Goal: Task Accomplishment & Management: Manage account settings

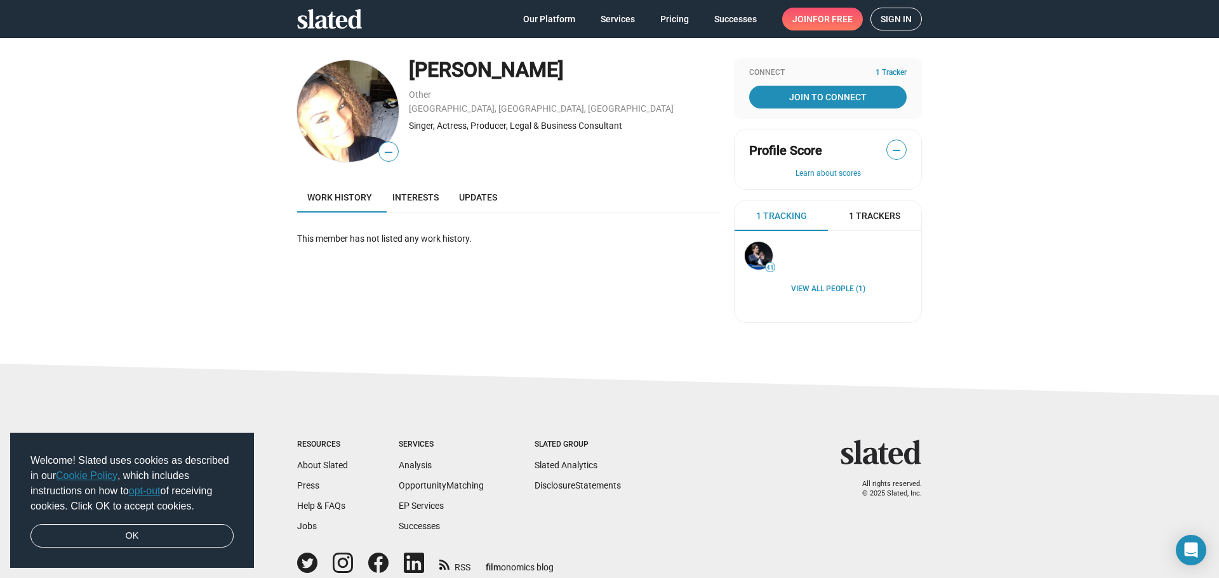
click at [882, 23] on span "Sign in" at bounding box center [896, 19] width 31 height 22
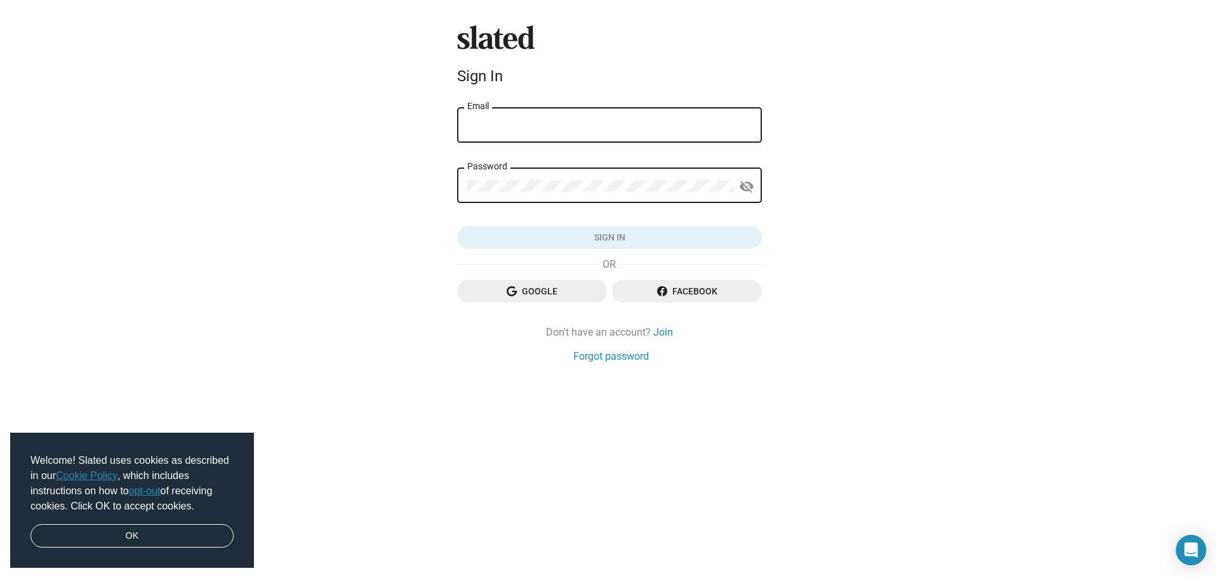
type input "[EMAIL_ADDRESS][DOMAIN_NAME]"
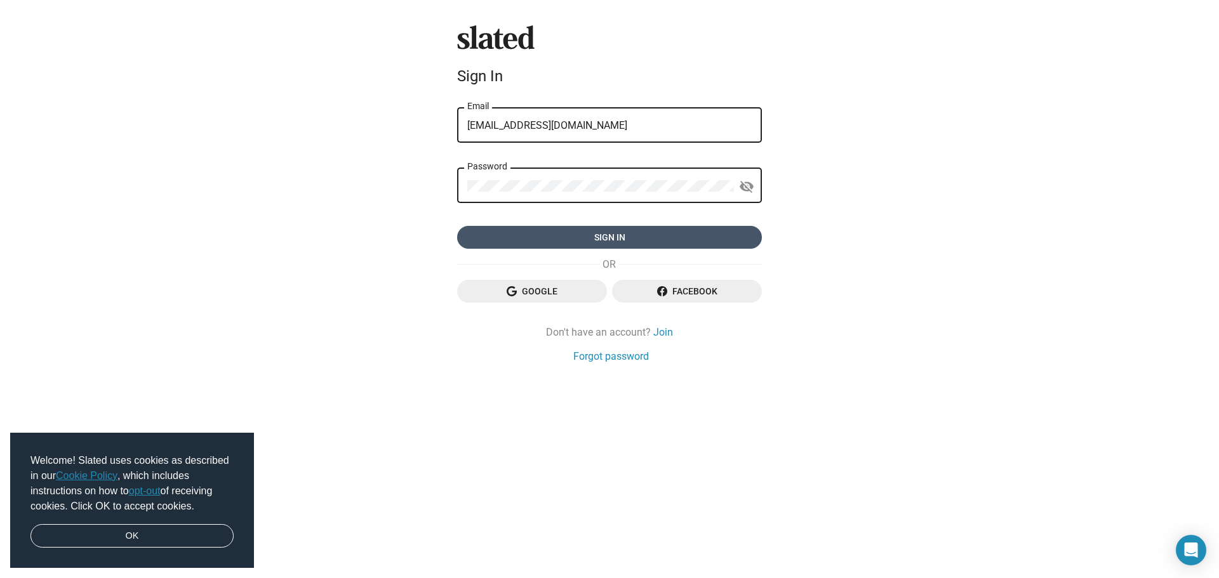
click at [648, 234] on span "Sign in" at bounding box center [609, 237] width 284 height 23
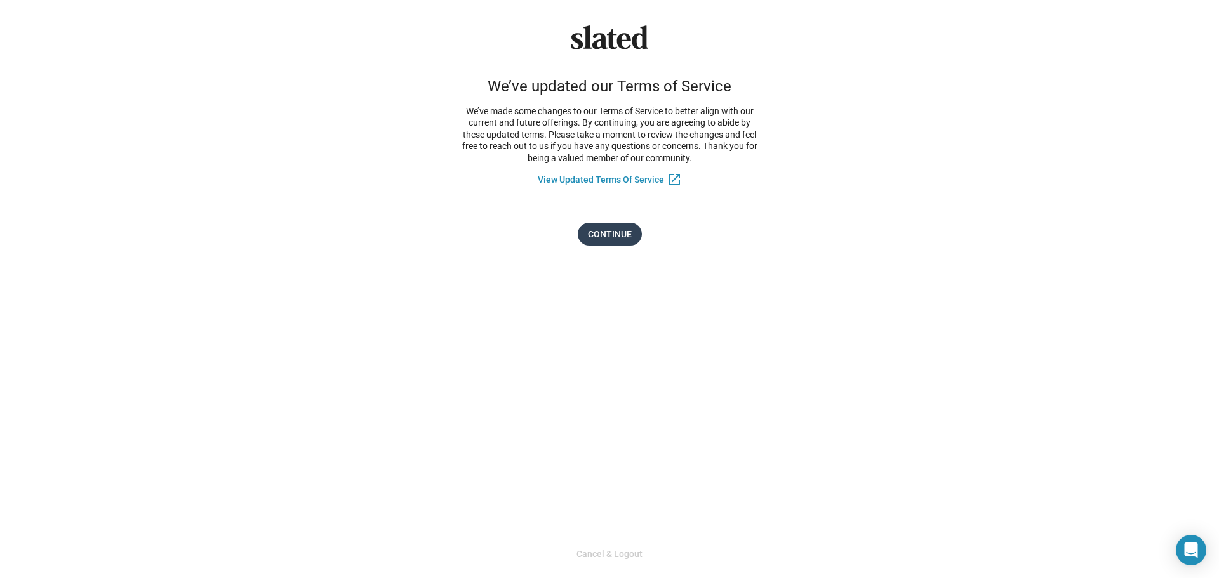
click at [614, 234] on span "Continue" at bounding box center [610, 234] width 44 height 23
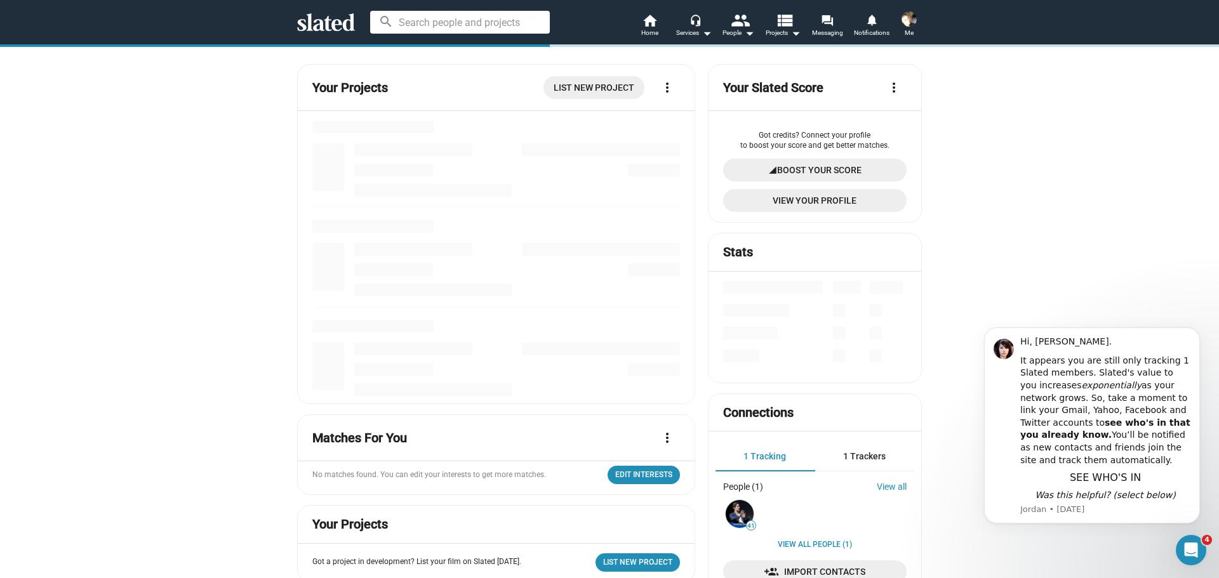
click at [912, 20] on img at bounding box center [908, 18] width 15 height 15
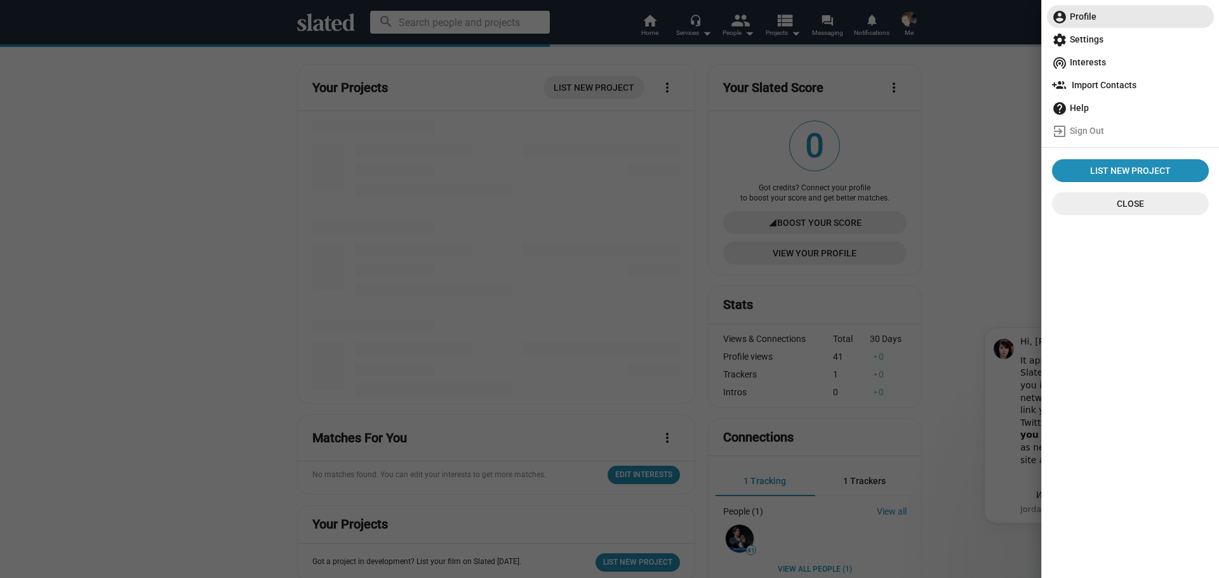
click at [1079, 20] on span "account_circle Profile" at bounding box center [1130, 16] width 157 height 23
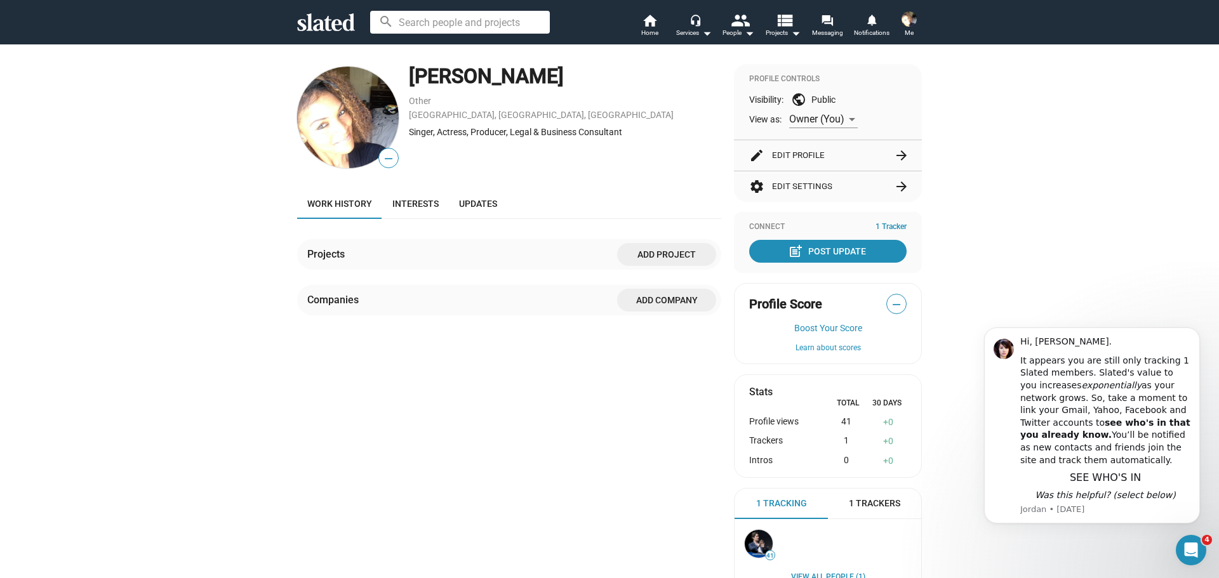
click at [356, 145] on img at bounding box center [348, 118] width 102 height 102
click at [869, 154] on button "edit Edit Profile arrow_forward" at bounding box center [827, 155] width 157 height 30
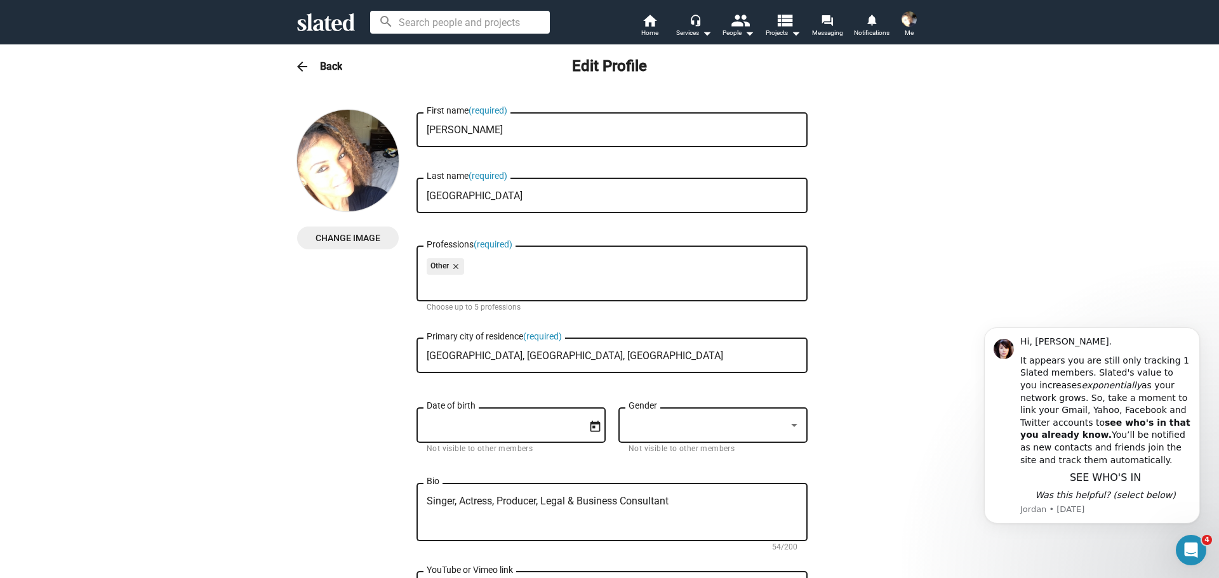
click at [361, 245] on span "Change Image" at bounding box center [347, 238] width 81 height 23
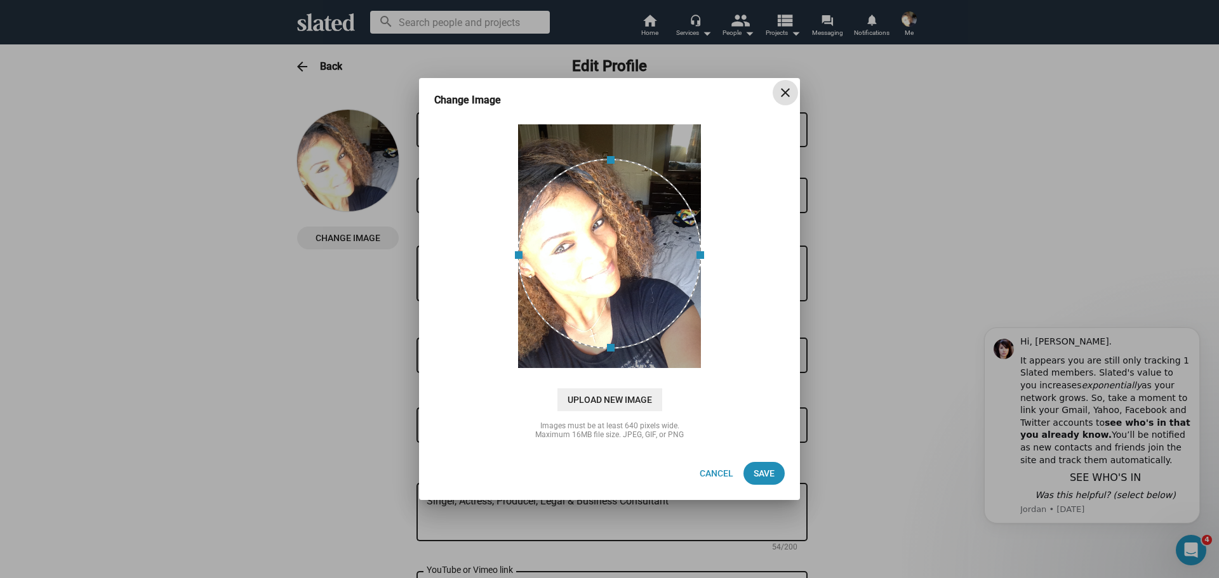
drag, startPoint x: 599, startPoint y: 237, endPoint x: 548, endPoint y: 241, distance: 51.5
click at [548, 241] on div at bounding box center [609, 254] width 184 height 190
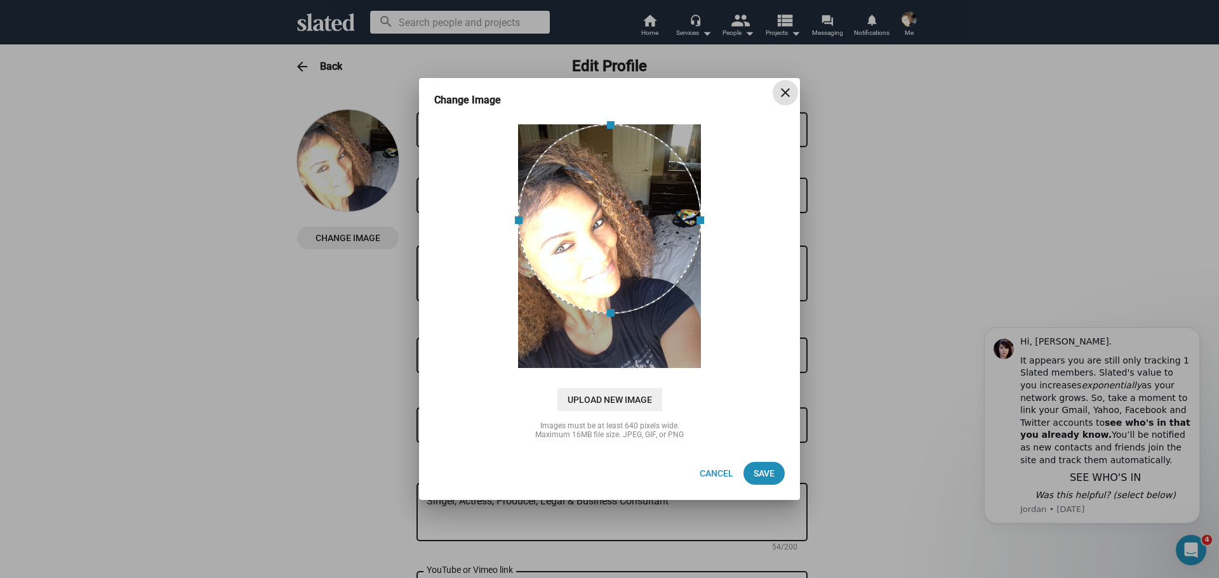
drag, startPoint x: 575, startPoint y: 245, endPoint x: 579, endPoint y: 190, distance: 55.4
click at [579, 190] on div at bounding box center [609, 219] width 184 height 190
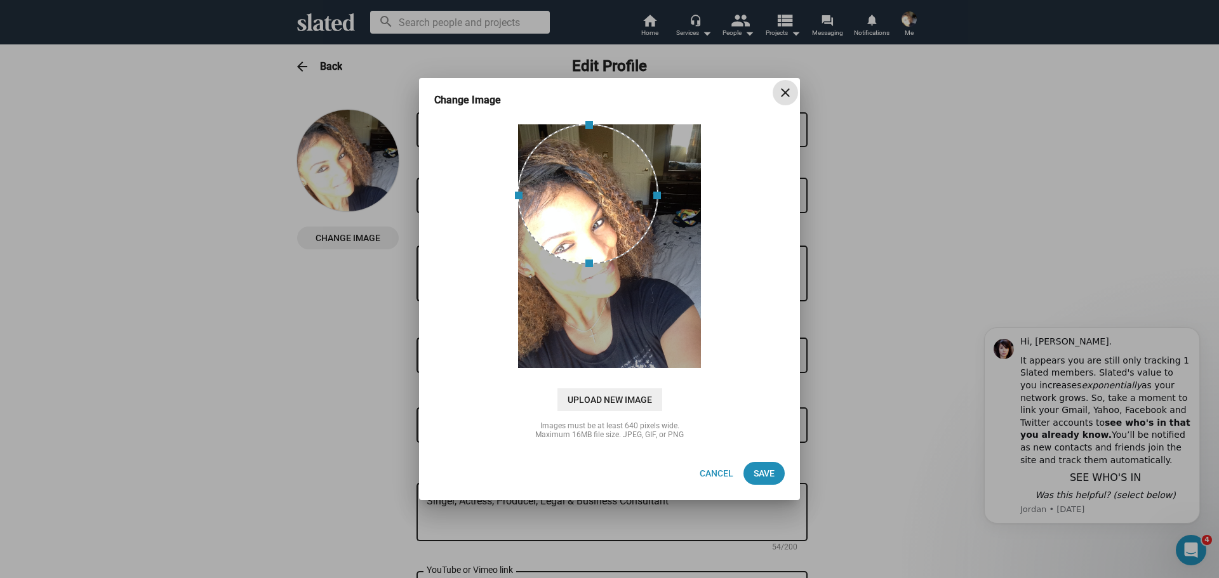
drag, startPoint x: 701, startPoint y: 221, endPoint x: 658, endPoint y: 241, distance: 47.7
click at [658, 241] on span at bounding box center [658, 194] width 14 height 127
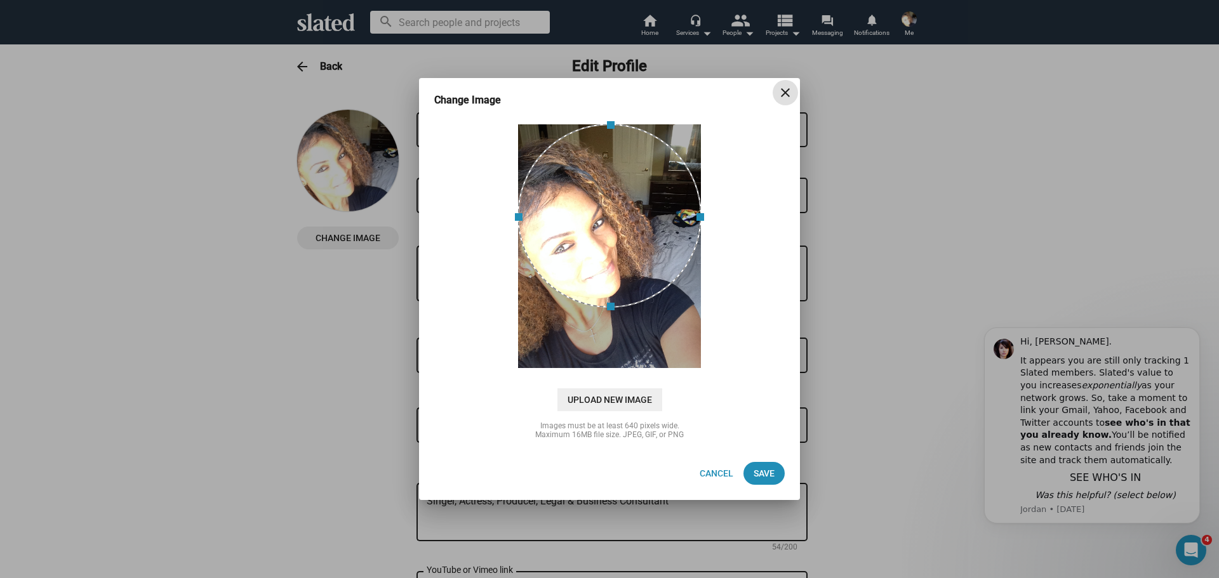
drag, startPoint x: 588, startPoint y: 264, endPoint x: 559, endPoint y: 317, distance: 59.9
click at [559, 317] on div at bounding box center [609, 247] width 184 height 246
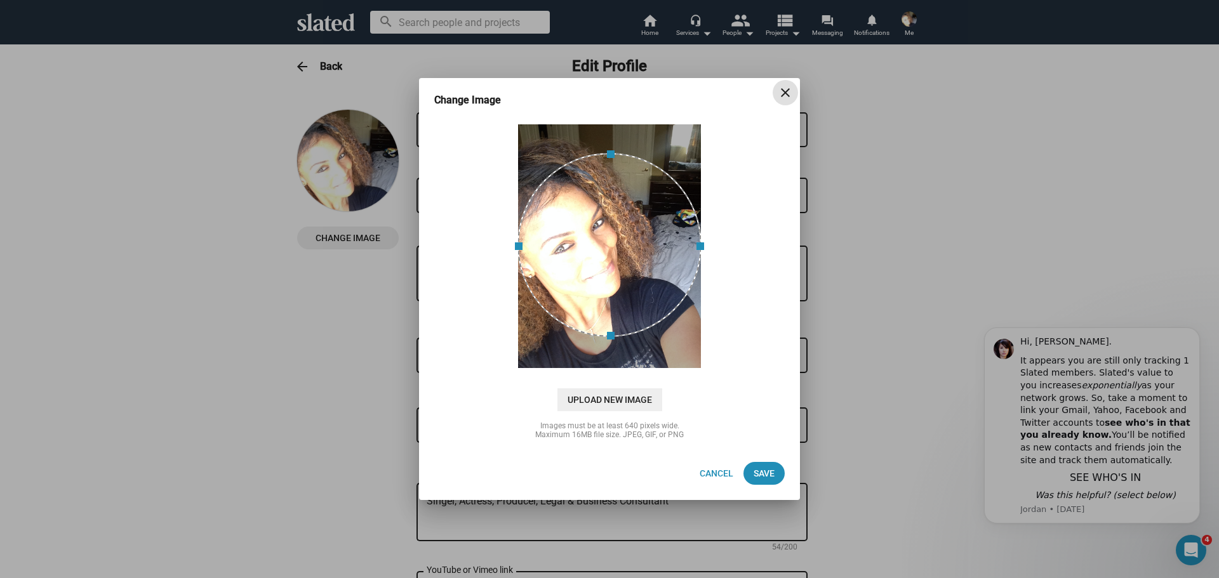
drag, startPoint x: 602, startPoint y: 252, endPoint x: 562, endPoint y: 281, distance: 49.5
click at [562, 281] on div at bounding box center [609, 245] width 184 height 184
drag, startPoint x: 613, startPoint y: 256, endPoint x: 600, endPoint y: 264, distance: 15.7
click at [600, 264] on div at bounding box center [609, 253] width 184 height 184
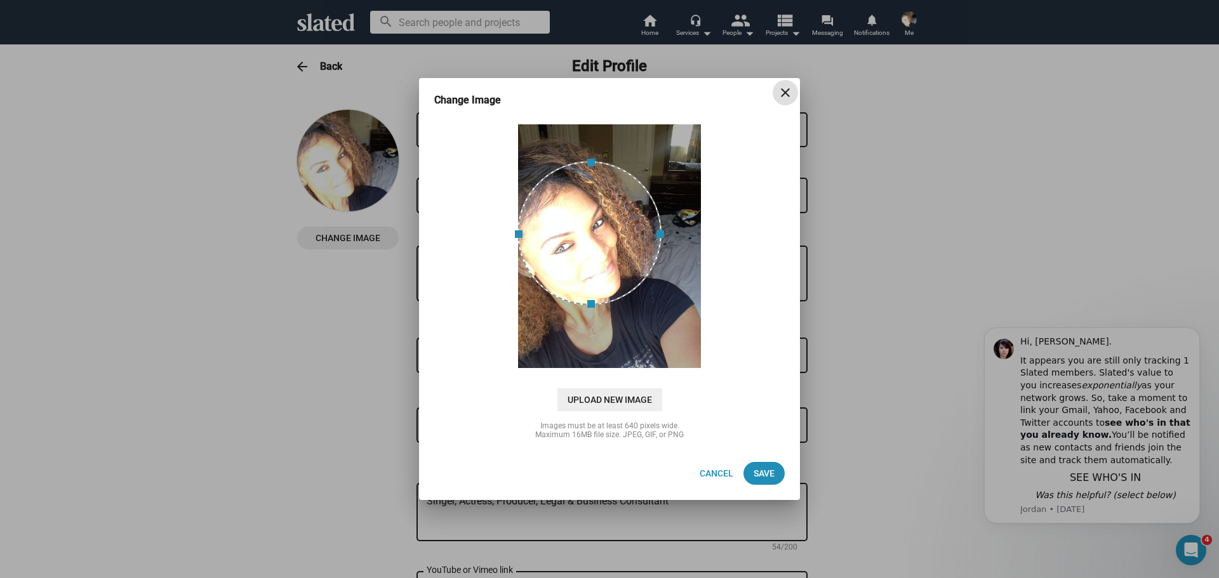
drag, startPoint x: 700, startPoint y: 256, endPoint x: 660, endPoint y: 251, distance: 40.4
click at [660, 251] on span at bounding box center [662, 233] width 14 height 130
drag, startPoint x: 668, startPoint y: 236, endPoint x: 657, endPoint y: 238, distance: 11.1
click at [657, 237] on span at bounding box center [651, 227] width 14 height 119
drag, startPoint x: 588, startPoint y: 295, endPoint x: 592, endPoint y: 305, distance: 10.8
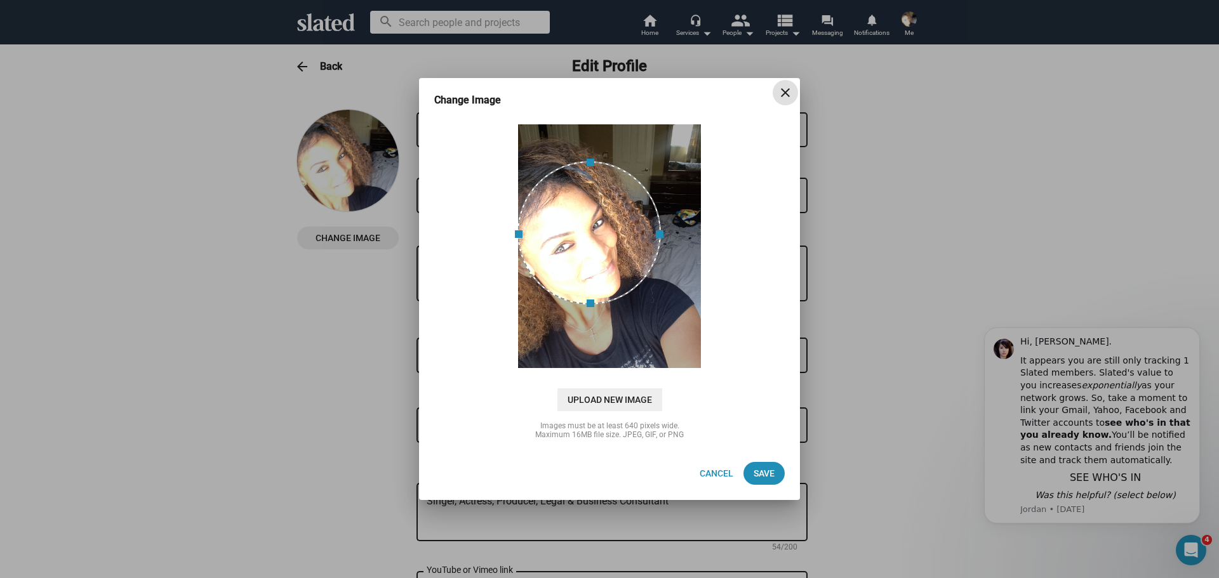
click at [592, 305] on span at bounding box center [589, 305] width 130 height 14
click at [661, 234] on span at bounding box center [656, 230] width 14 height 125
drag, startPoint x: 588, startPoint y: 303, endPoint x: 598, endPoint y: 305, distance: 10.3
click at [592, 312] on span at bounding box center [591, 309] width 134 height 14
drag, startPoint x: 595, startPoint y: 161, endPoint x: 586, endPoint y: 216, distance: 55.4
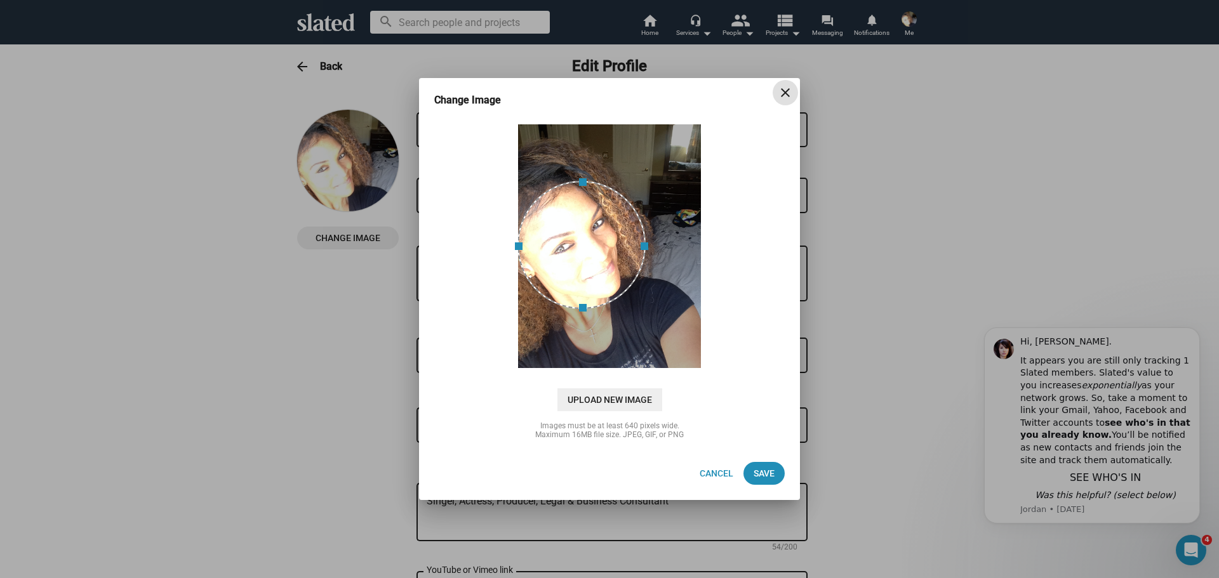
click at [594, 183] on span at bounding box center [581, 181] width 114 height 14
drag, startPoint x: 646, startPoint y: 243, endPoint x: 656, endPoint y: 244, distance: 10.2
click at [656, 244] on span at bounding box center [654, 251] width 14 height 123
click at [590, 324] on span at bounding box center [588, 324] width 128 height 14
click at [658, 255] on span at bounding box center [656, 252] width 14 height 125
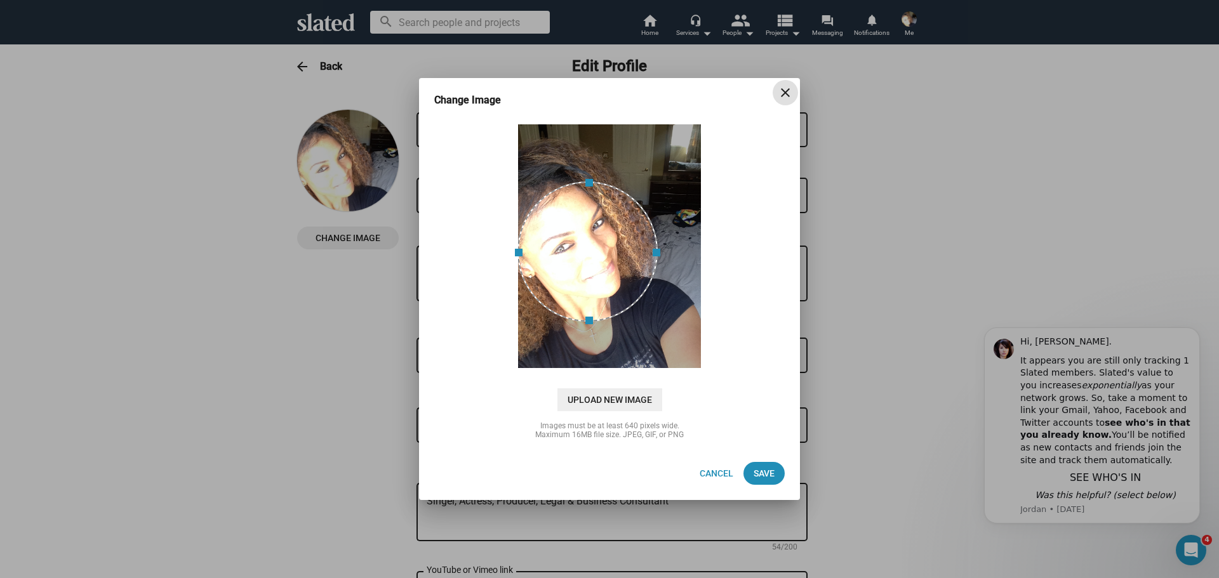
click at [591, 185] on span at bounding box center [587, 182] width 126 height 14
click at [587, 182] on span at bounding box center [587, 182] width 126 height 14
drag, startPoint x: 590, startPoint y: 185, endPoint x: 575, endPoint y: 230, distance: 47.6
click at [589, 185] on span at bounding box center [588, 180] width 128 height 14
drag, startPoint x: 594, startPoint y: 324, endPoint x: 592, endPoint y: 331, distance: 7.1
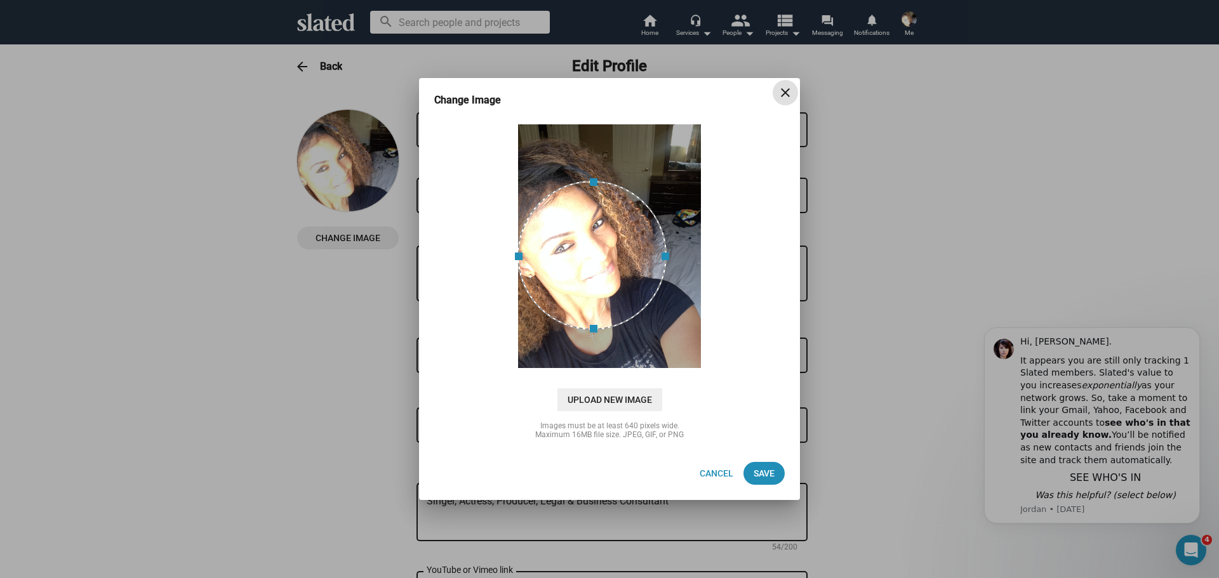
click at [592, 332] on span at bounding box center [591, 330] width 135 height 14
drag, startPoint x: 664, startPoint y: 253, endPoint x: 652, endPoint y: 253, distance: 12.1
click at [652, 253] on span at bounding box center [654, 249] width 14 height 123
click at [590, 179] on span at bounding box center [586, 180] width 124 height 14
click at [759, 471] on span "Save" at bounding box center [764, 473] width 21 height 23
